Goal: Task Accomplishment & Management: Manage account settings

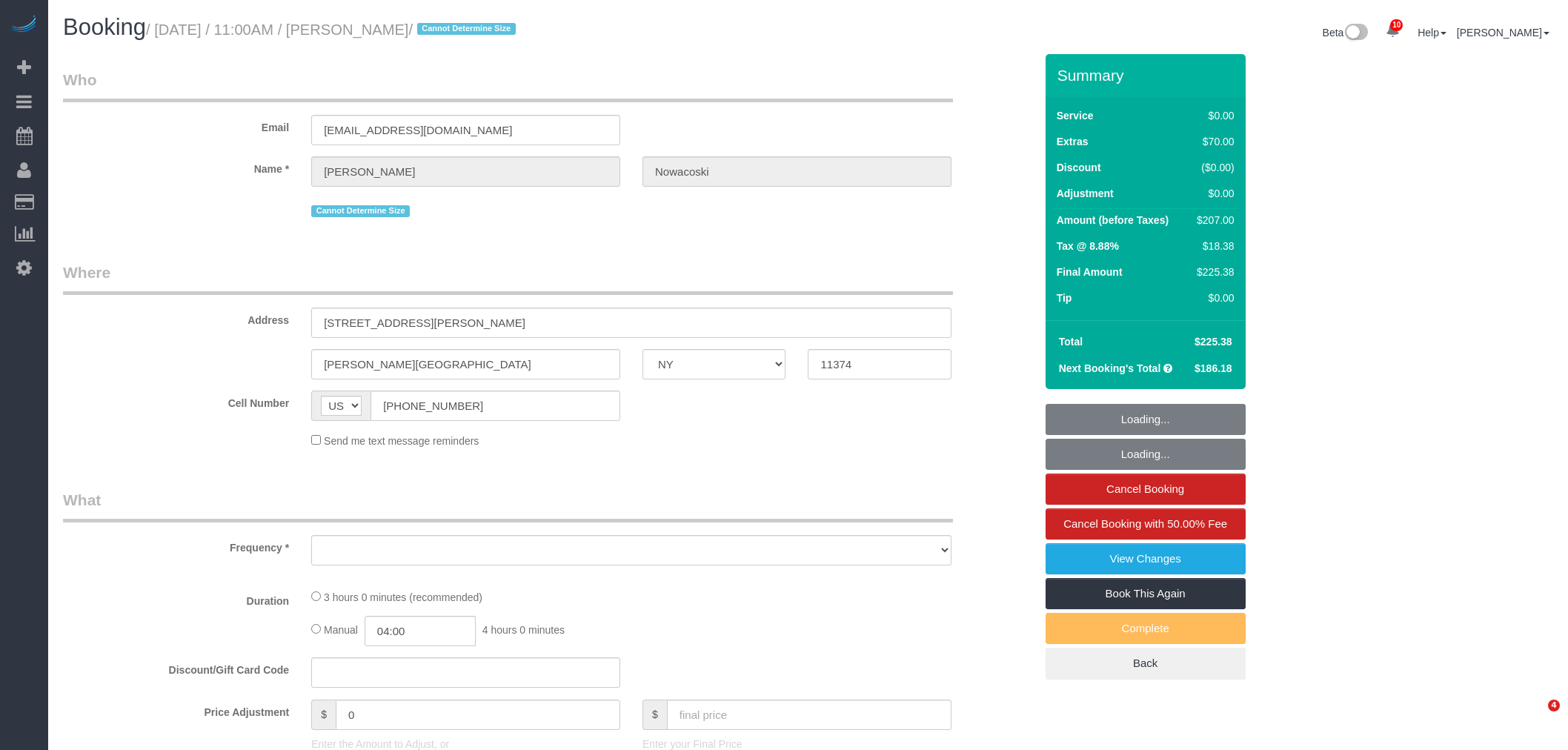
select select "NY"
select select "number:58"
select select "number:73"
select select "number:14"
select select "number:5"
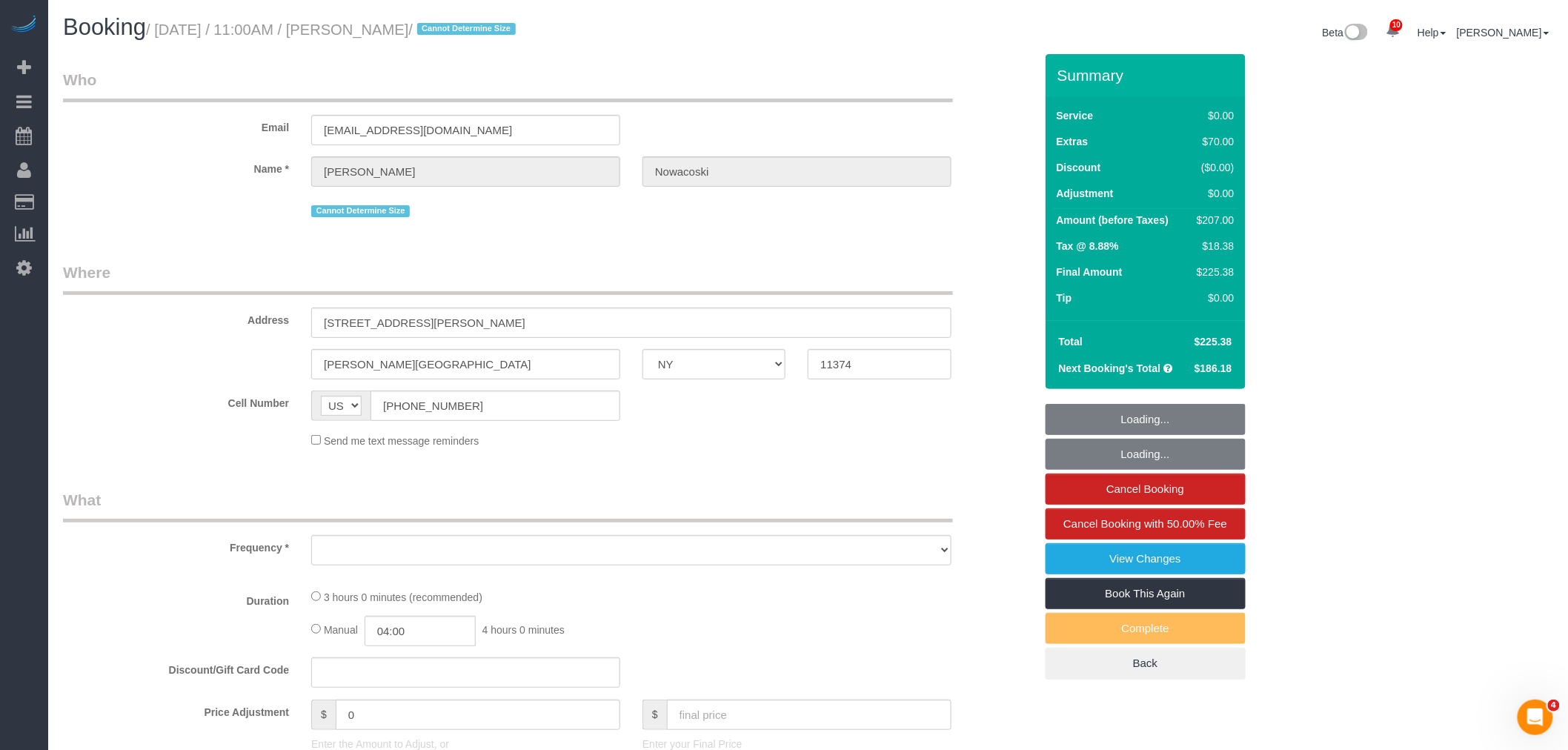
select select "object:3069"
select select "1"
select select "spot1"
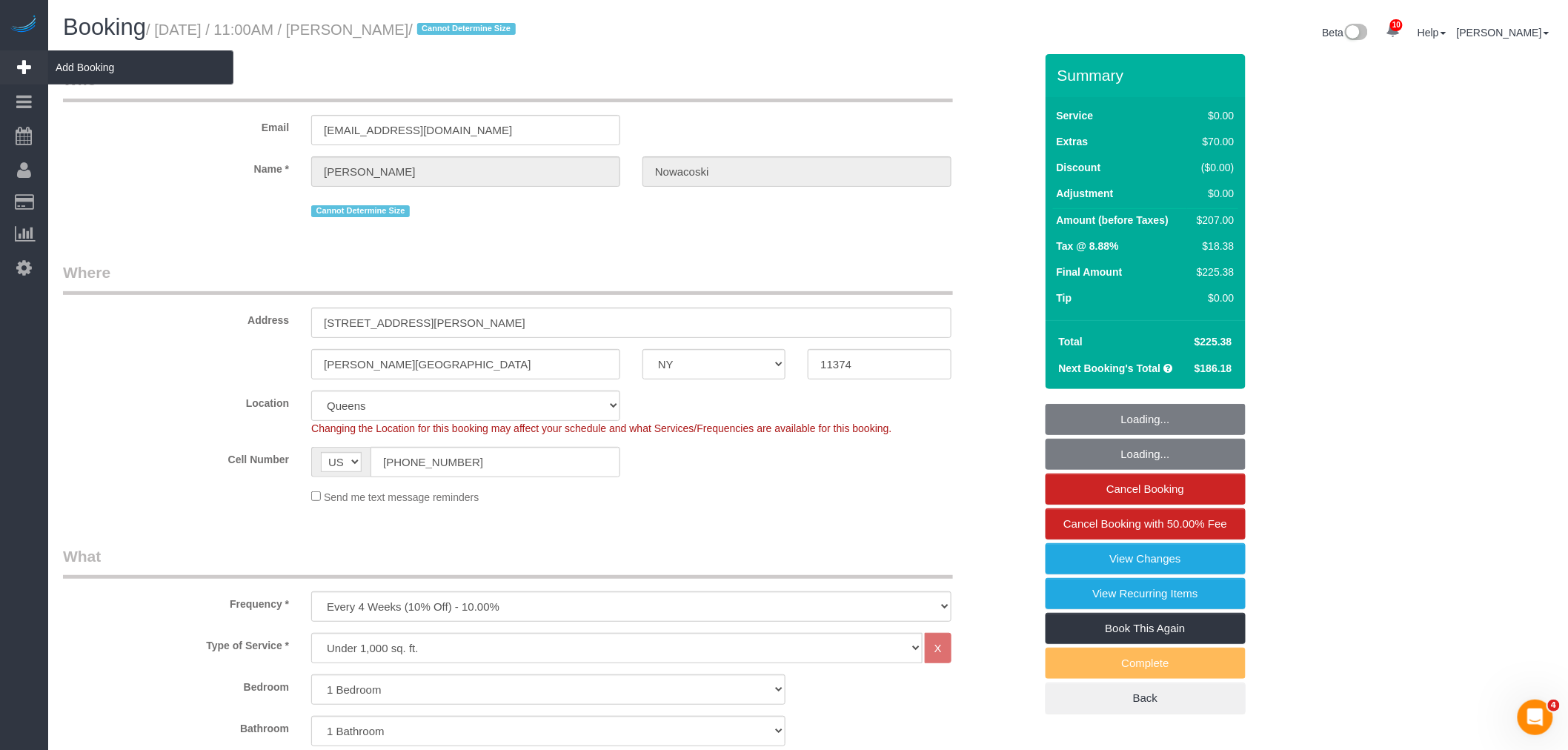
select select "1"
select select "object:3480"
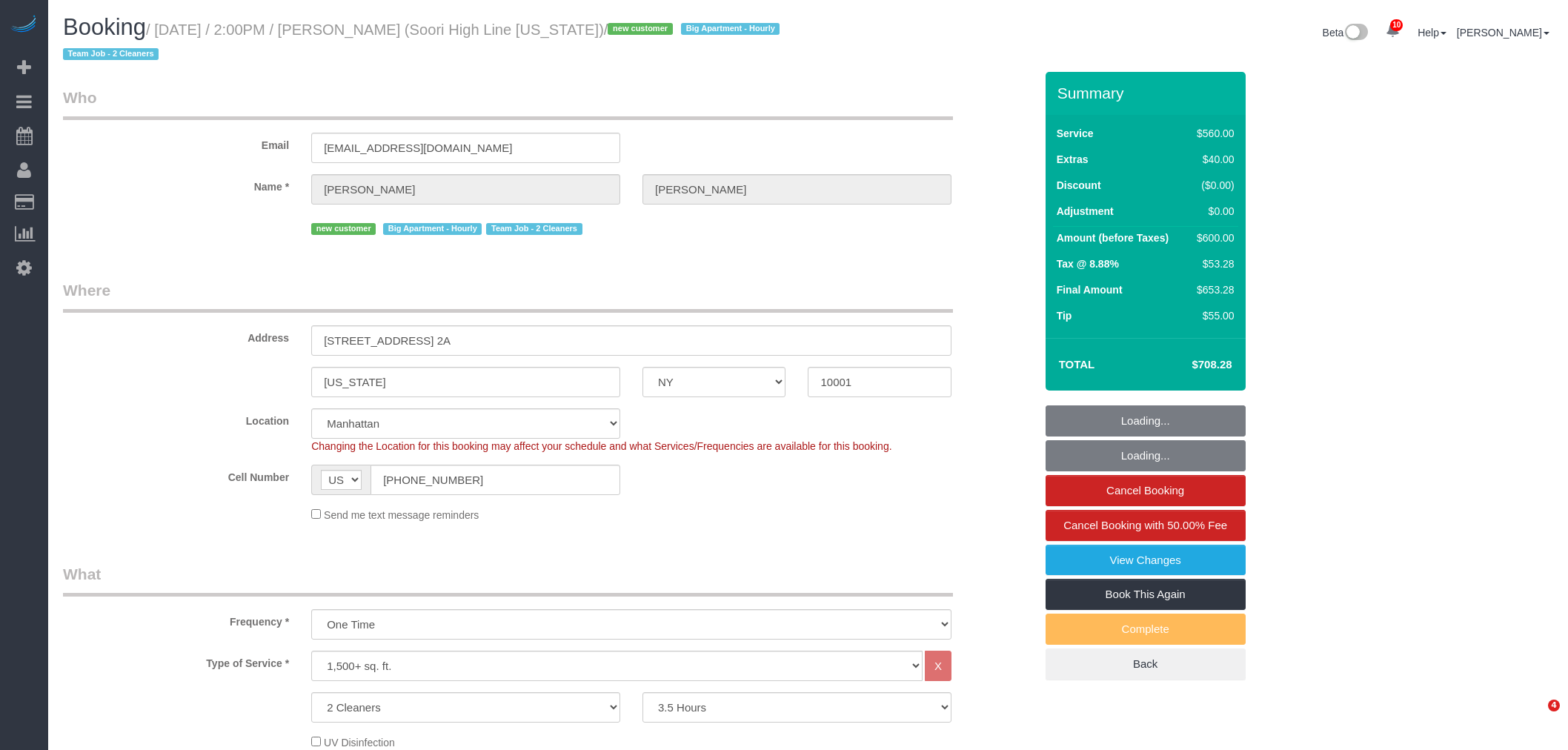
select select "NY"
select select "210"
select select "spot1"
select select "number:57"
select select "number:74"
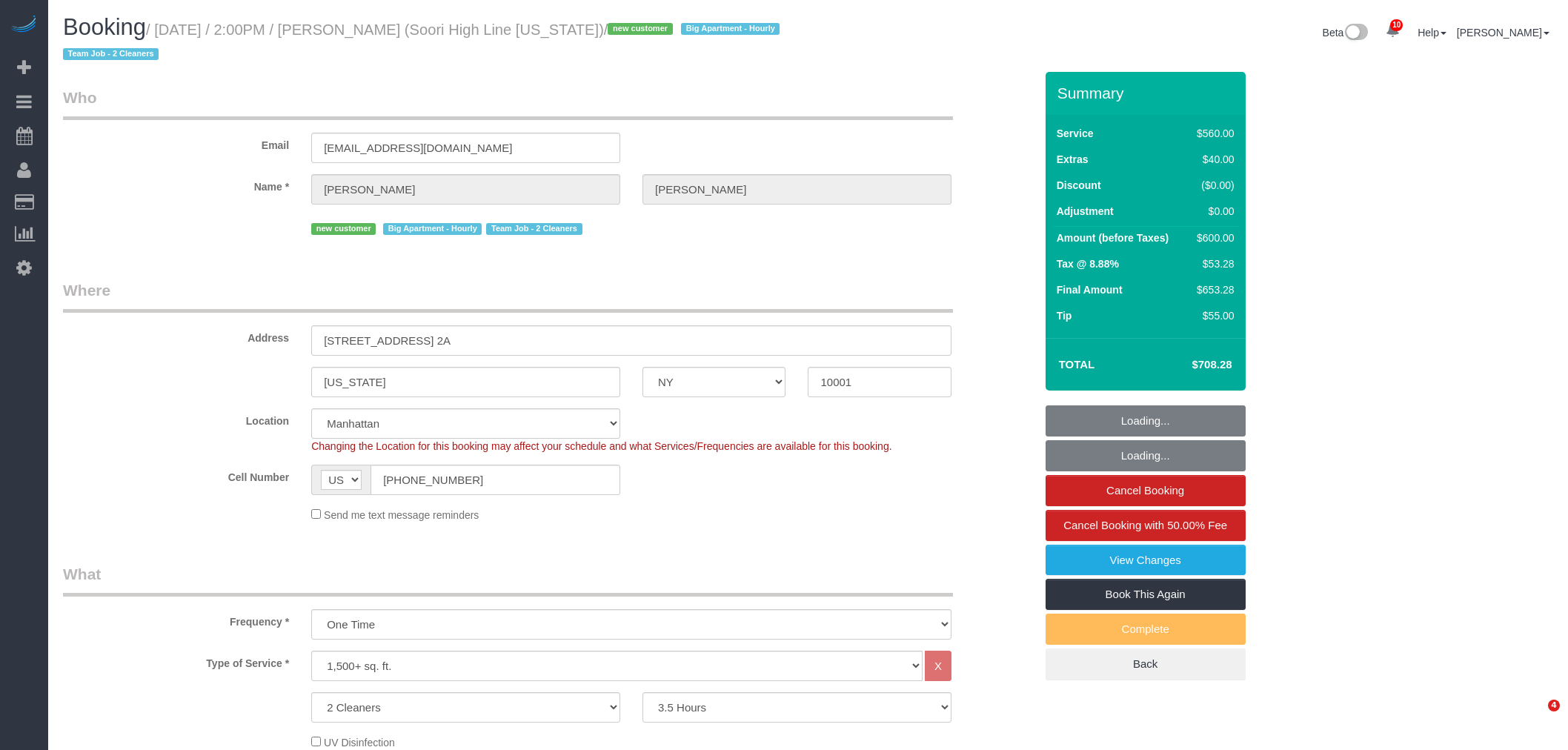
select select "number:15"
select select "number:6"
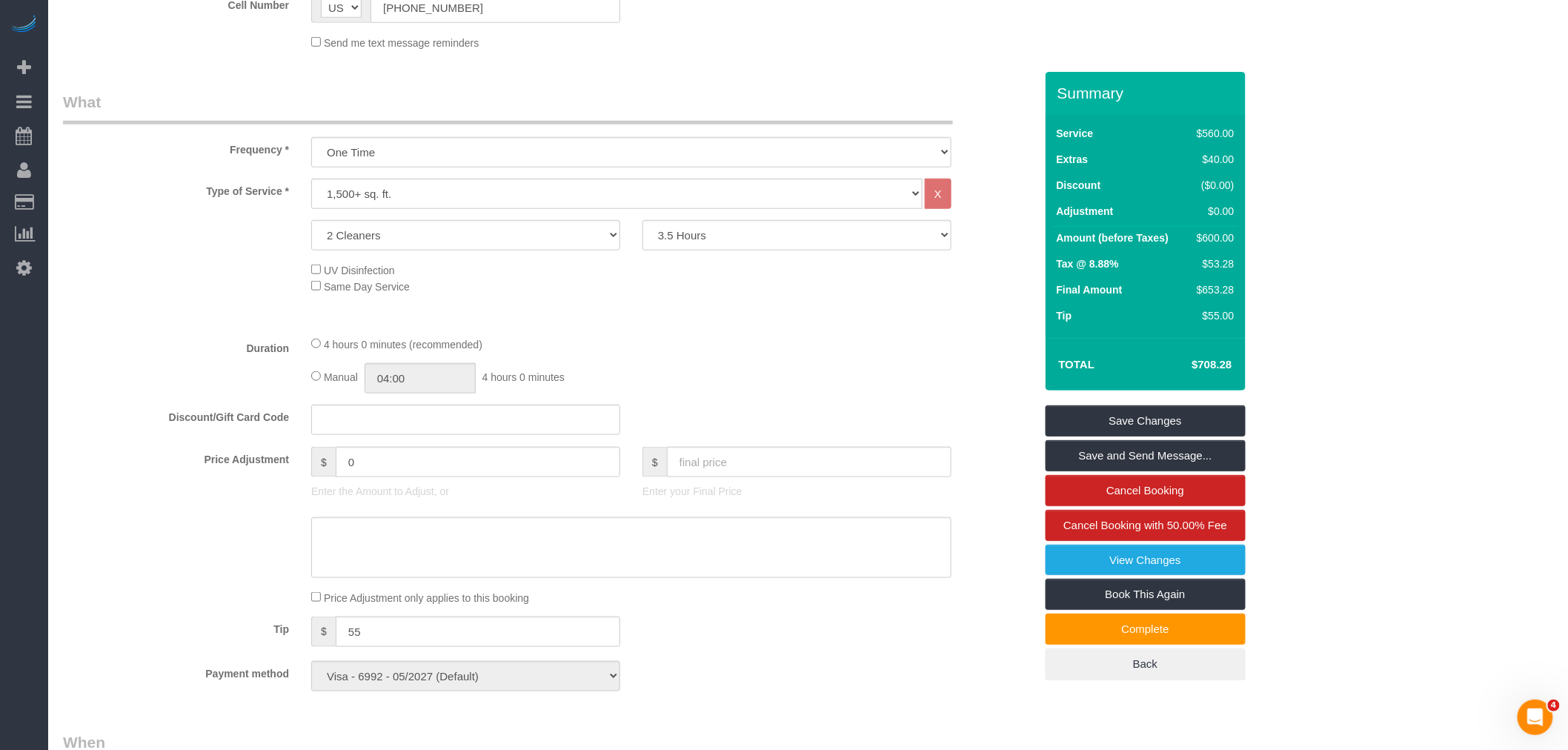
scroll to position [576, 0]
